Goal: Task Accomplishment & Management: Manage account settings

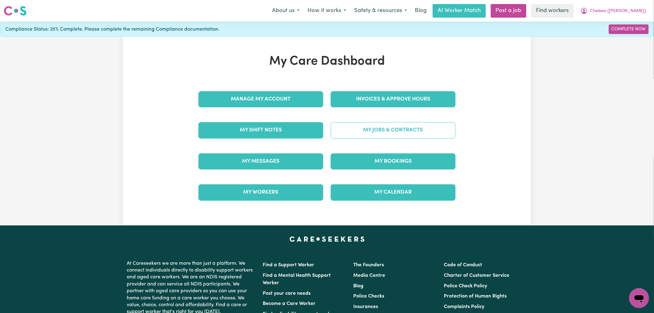
click at [395, 131] on link "My Jobs & Contracts" at bounding box center [393, 130] width 125 height 16
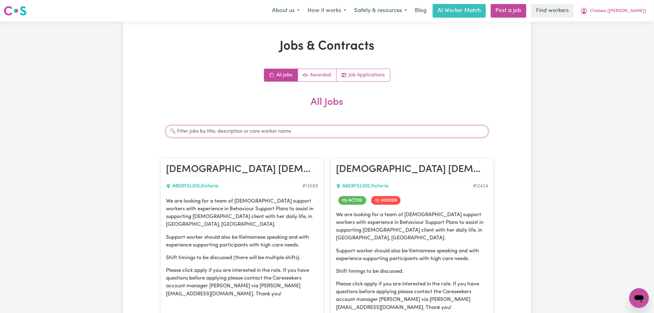
click at [271, 130] on input "Search jobs" at bounding box center [327, 132] width 323 height 12
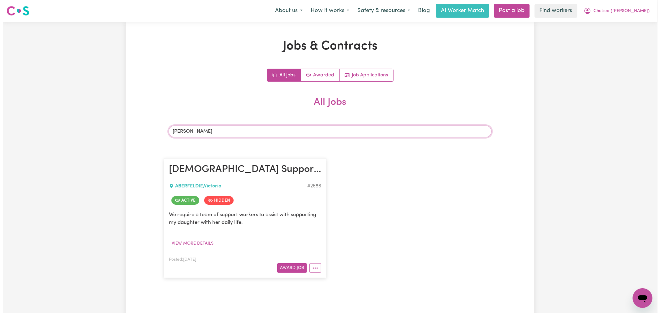
scroll to position [34, 0]
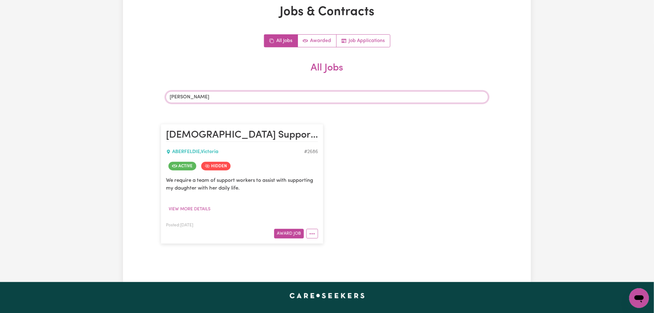
type input "[PERSON_NAME]"
click at [318, 237] on div at bounding box center [311, 234] width 14 height 10
click at [316, 236] on button "More options" at bounding box center [312, 234] width 12 height 10
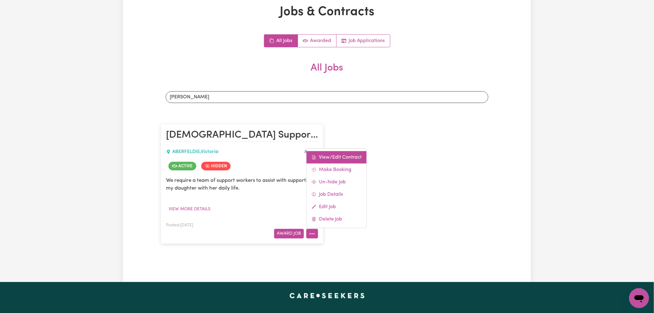
click at [331, 155] on link "View/Edit Contract" at bounding box center [337, 157] width 60 height 12
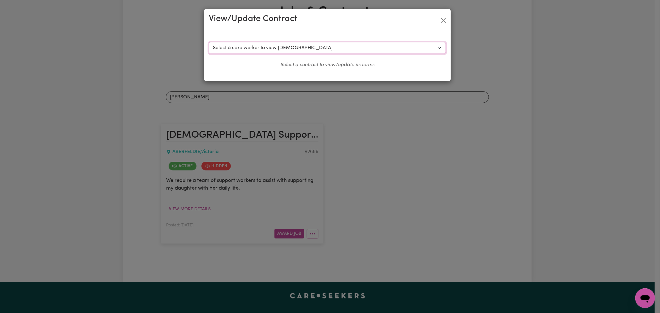
click at [261, 44] on select "Select a care worker to view [DEMOGRAPHIC_DATA] #2281 - [PERSON_NAME] Vu (contr…" at bounding box center [327, 48] width 237 height 12
select select "2117"
click at [209, 42] on select "Select a care worker to view [DEMOGRAPHIC_DATA] #2281 - [PERSON_NAME] Vu (contr…" at bounding box center [327, 48] width 237 height 12
select select "WEEKDAY_DAYTIME"
select select "ASSISTANCE_SELF_CARE"
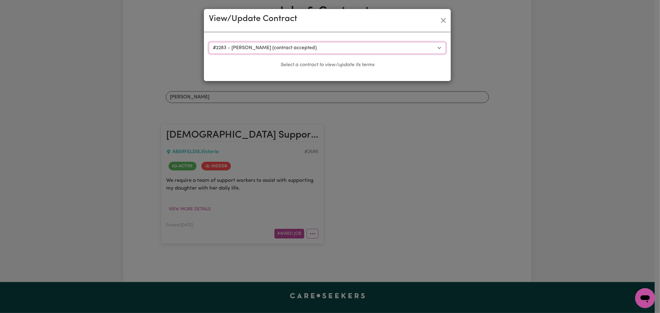
select select "ONE"
select select "[DATE]"
select select "ASSISTANCE_SELF_CARE"
select select "ONE"
select select "[DATE]"
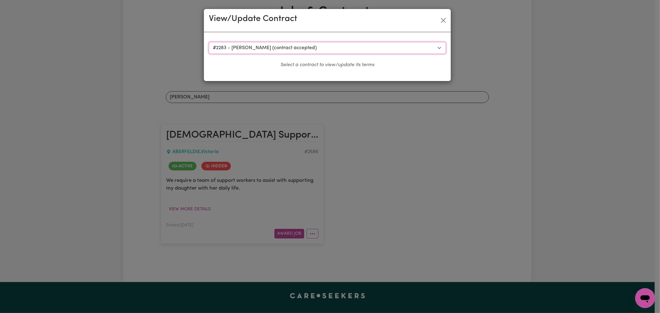
select select "ASSISTANCE_SELF_CARE"
select select "ONE"
select select "PUBLIC_HOLIDAY"
select select "ASSISTANCE_SELF_CARE"
select select "ONE"
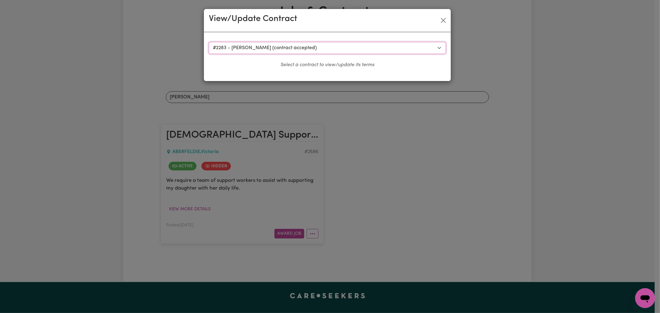
select select "WEEKDAY_EVENING"
select select "ASSISTANCE_SELF_CARE"
select select "ONE"
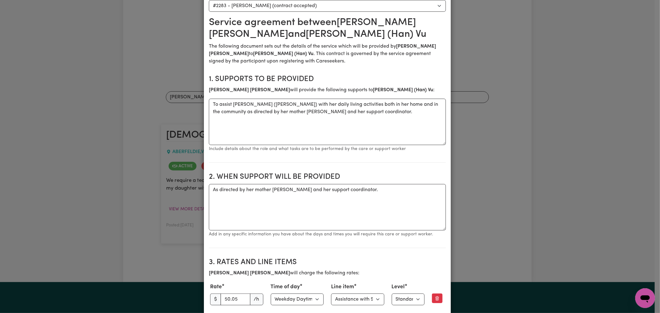
scroll to position [0, 0]
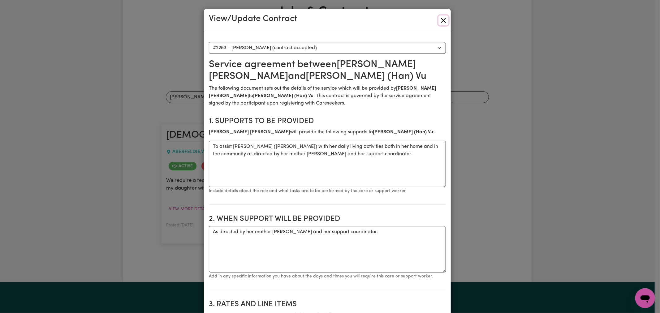
click at [442, 18] on button "Close" at bounding box center [443, 20] width 10 height 10
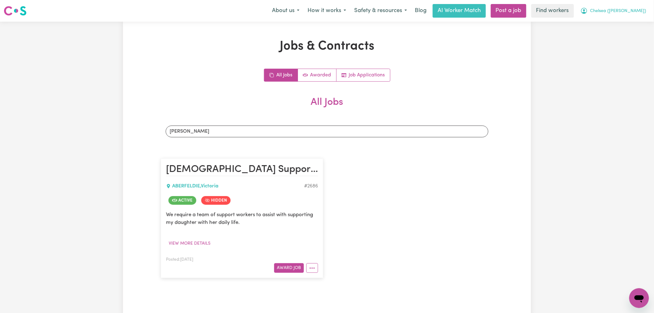
click at [640, 9] on span "Chelsea ([PERSON_NAME])" at bounding box center [619, 11] width 56 height 7
click at [636, 32] on link "Logout" at bounding box center [625, 36] width 49 height 12
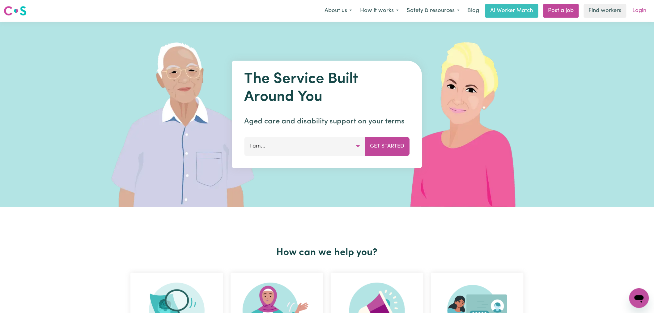
click at [638, 8] on link "Login" at bounding box center [639, 11] width 21 height 14
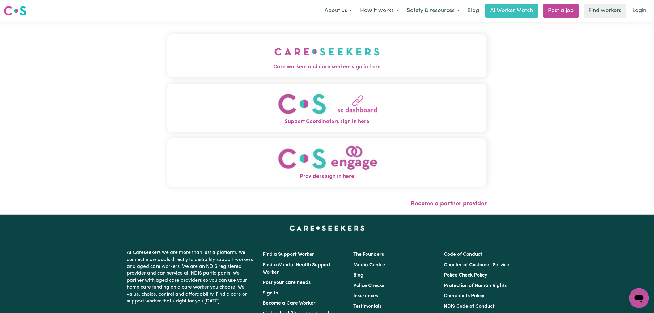
click at [268, 53] on button "Care workers and care seekers sign in here" at bounding box center [327, 55] width 320 height 43
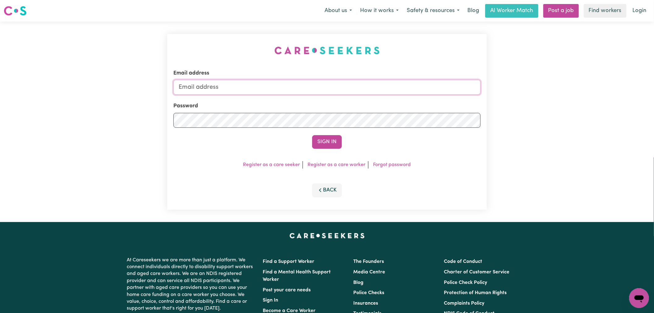
type input "[PERSON_NAME][EMAIL_ADDRESS][DOMAIN_NAME]"
click at [328, 140] on button "Sign In" at bounding box center [327, 142] width 30 height 14
